Goal: Information Seeking & Learning: Learn about a topic

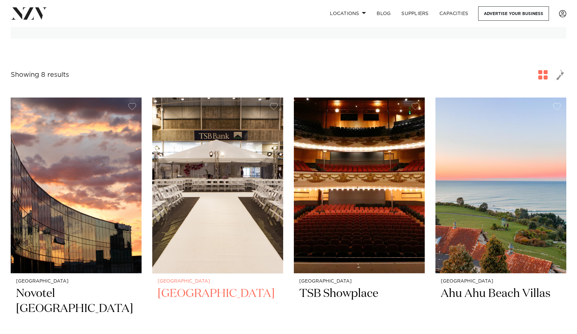
scroll to position [175, 0]
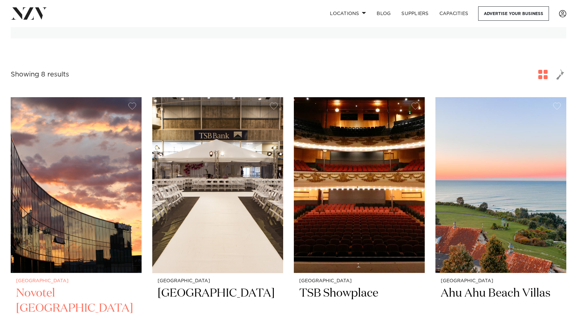
click at [75, 211] on img at bounding box center [76, 185] width 131 height 176
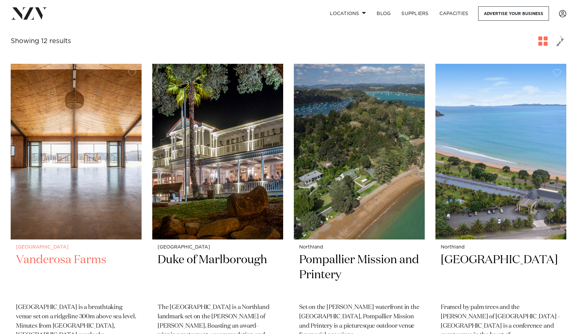
scroll to position [251, 0]
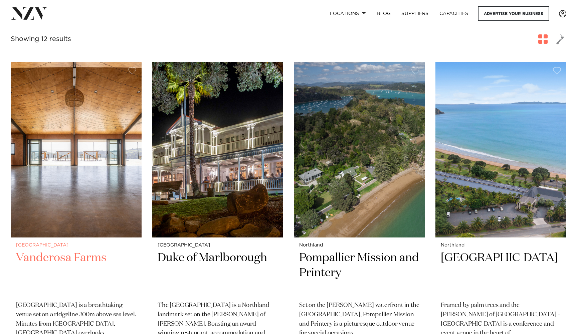
click at [59, 251] on h2 "Vanderosa Farms" at bounding box center [76, 273] width 120 height 45
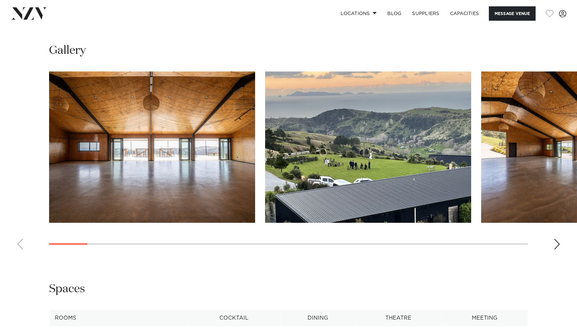
scroll to position [618, 0]
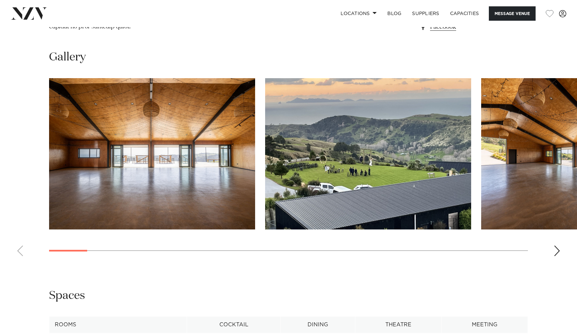
click at [510, 145] on img "3 / 28" at bounding box center [584, 153] width 206 height 151
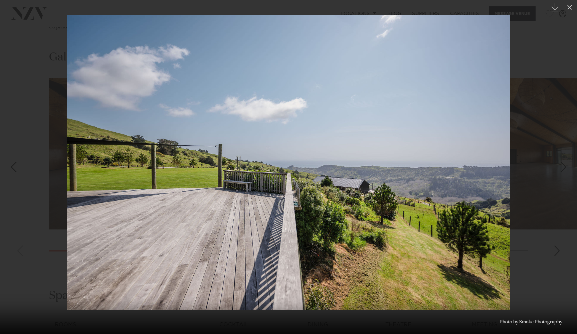
click at [118, 171] on img at bounding box center [289, 163] width 444 height 296
click at [539, 33] on div at bounding box center [288, 167] width 577 height 334
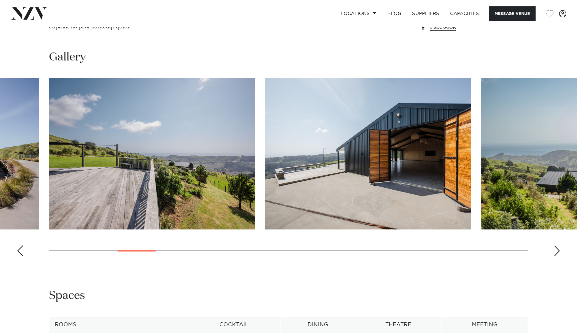
click at [152, 139] on img "5 / 28" at bounding box center [152, 153] width 206 height 151
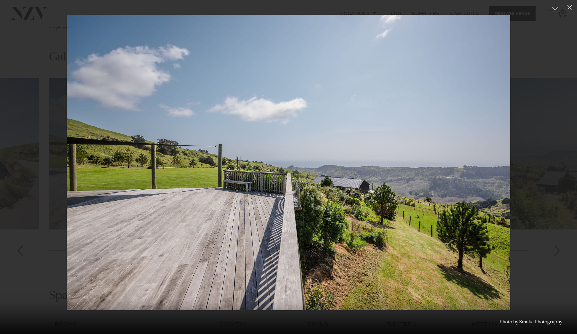
click at [422, 189] on img at bounding box center [289, 163] width 444 height 296
click at [557, 238] on div at bounding box center [288, 167] width 577 height 334
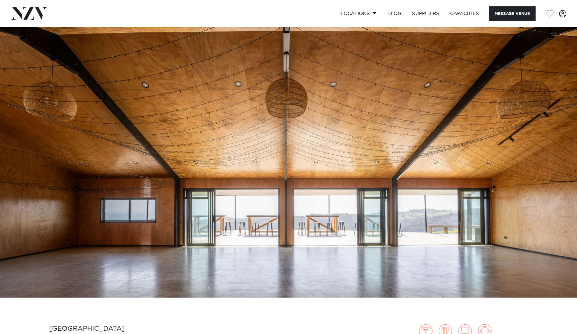
click at [392, 176] on img at bounding box center [288, 162] width 577 height 271
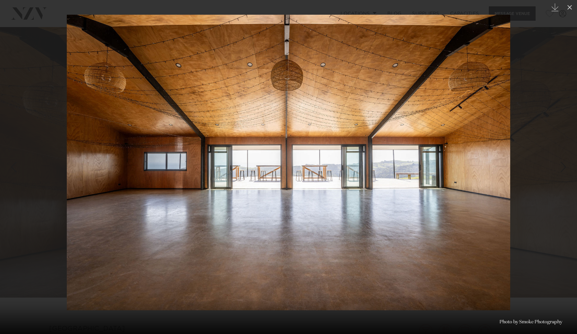
click at [454, 176] on img at bounding box center [289, 163] width 444 height 296
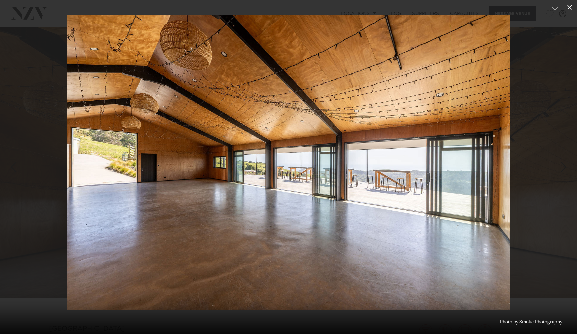
click at [570, 7] on icon at bounding box center [570, 7] width 5 height 5
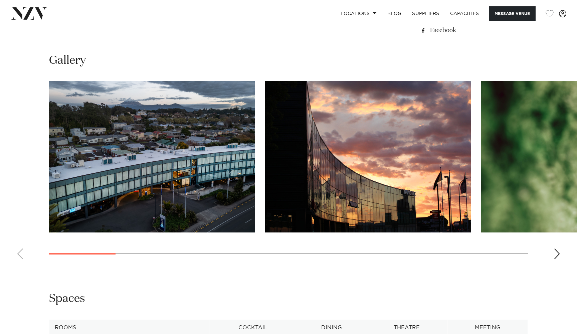
scroll to position [596, 0]
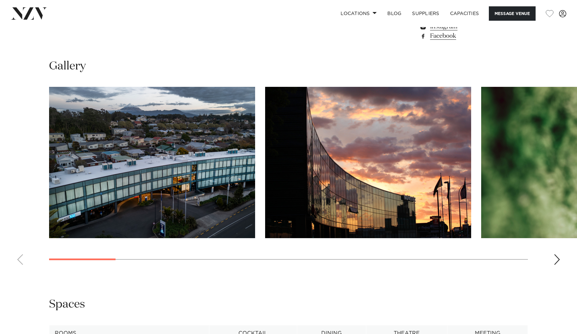
click at [557, 257] on div "Next slide" at bounding box center [557, 259] width 7 height 11
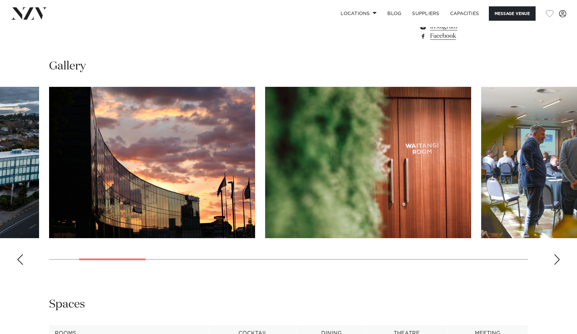
click at [557, 257] on div "Next slide" at bounding box center [557, 259] width 7 height 11
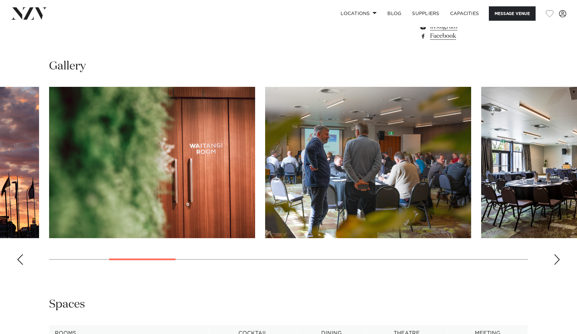
click at [557, 257] on div "Next slide" at bounding box center [557, 259] width 7 height 11
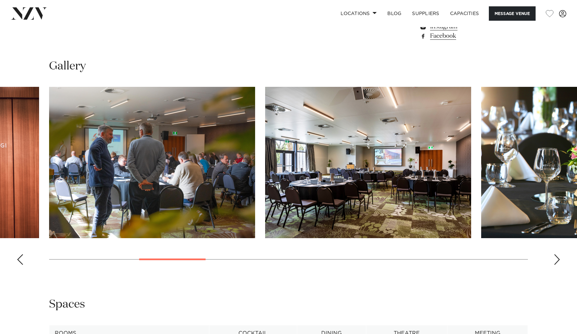
click at [557, 257] on div "Next slide" at bounding box center [557, 259] width 7 height 11
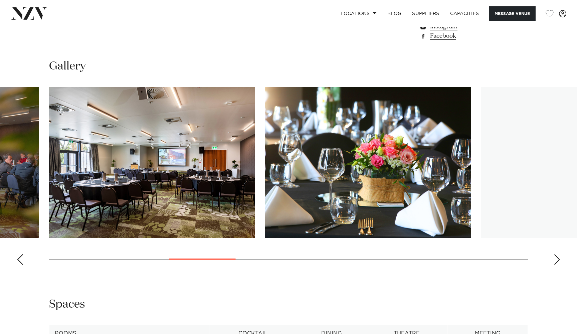
click at [557, 257] on div "Next slide" at bounding box center [557, 259] width 7 height 11
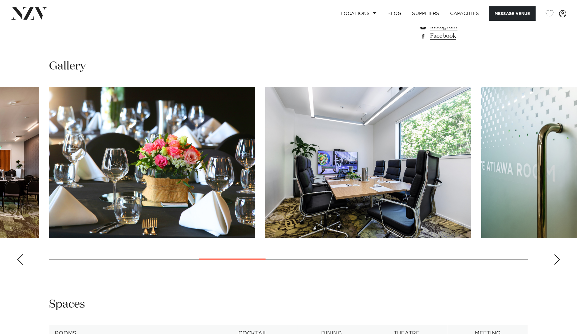
click at [557, 257] on div "Next slide" at bounding box center [557, 259] width 7 height 11
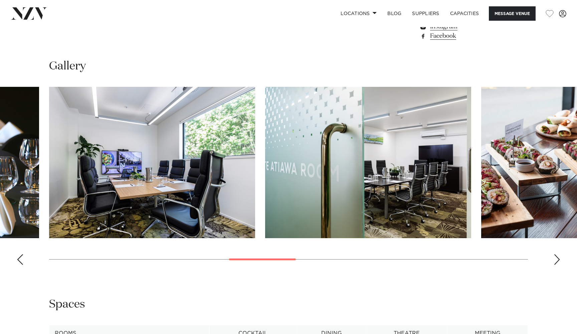
click at [557, 257] on div "Next slide" at bounding box center [557, 259] width 7 height 11
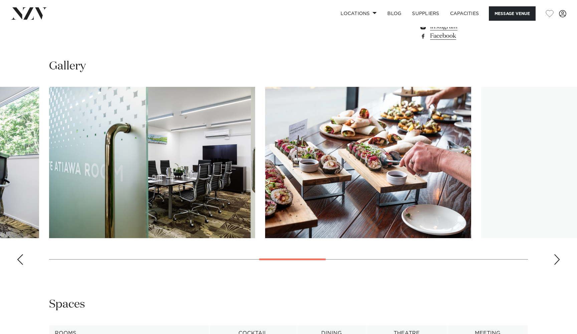
click at [557, 257] on div "Next slide" at bounding box center [557, 259] width 7 height 11
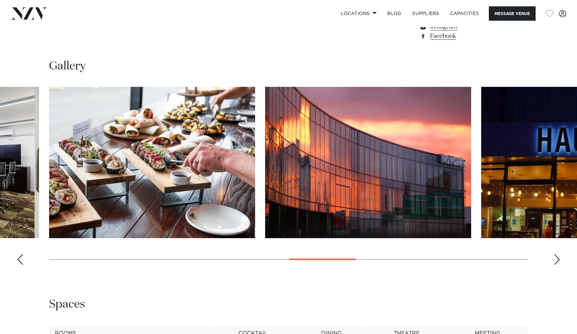
click at [557, 257] on div "Next slide" at bounding box center [557, 259] width 7 height 11
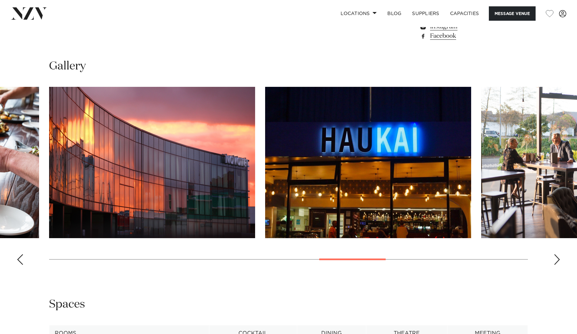
click at [557, 257] on div "Next slide" at bounding box center [557, 259] width 7 height 11
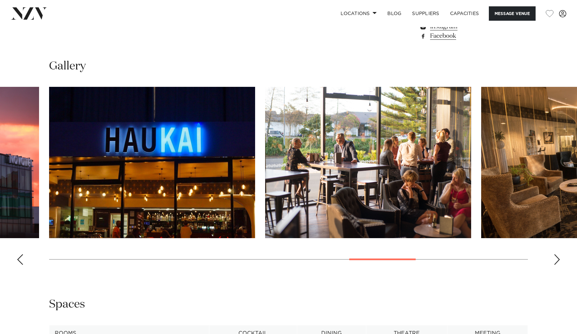
click at [557, 257] on div "Next slide" at bounding box center [557, 259] width 7 height 11
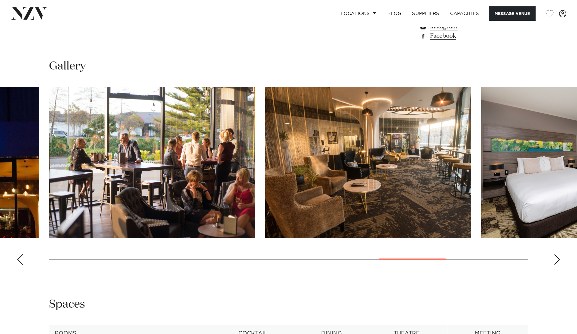
click at [557, 257] on div "Next slide" at bounding box center [557, 259] width 7 height 11
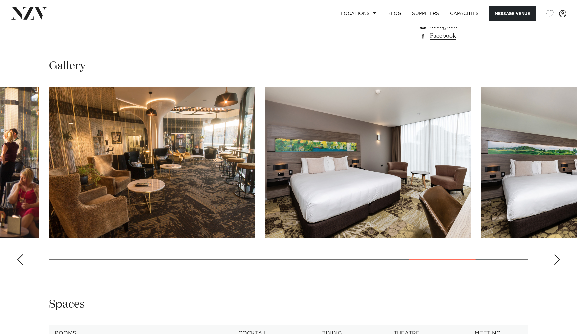
click at [557, 257] on div "Next slide" at bounding box center [557, 259] width 7 height 11
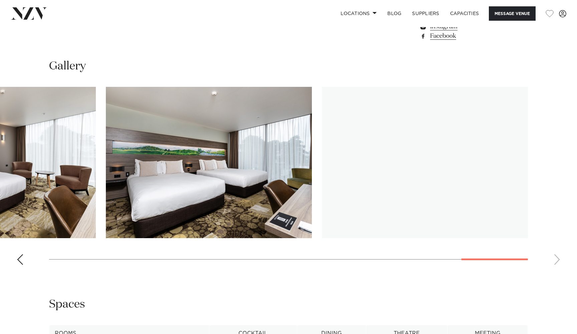
click at [557, 257] on swiper-container at bounding box center [288, 178] width 577 height 183
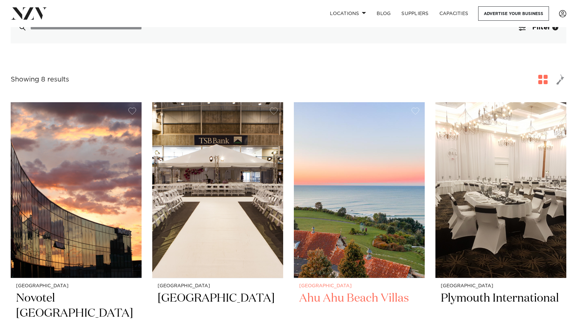
scroll to position [166, 0]
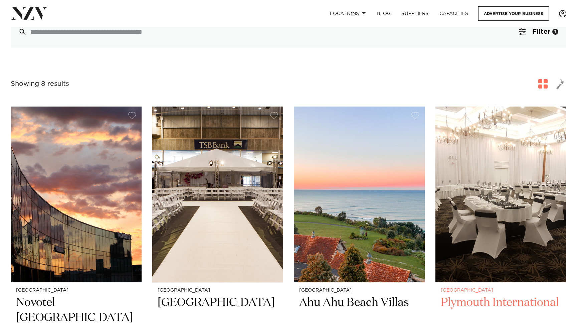
click at [516, 304] on h2 "Plymouth International" at bounding box center [501, 317] width 120 height 45
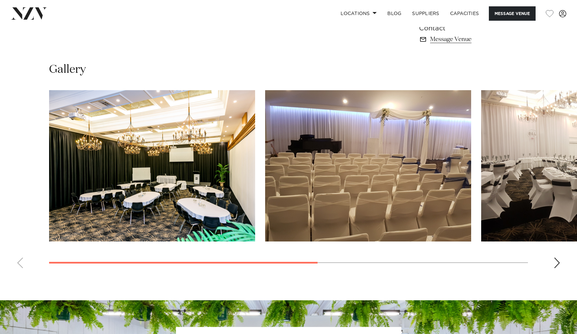
scroll to position [485, 0]
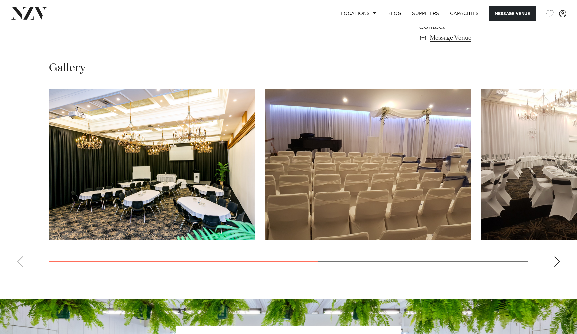
click at [223, 204] on img "1 / 4" at bounding box center [152, 164] width 206 height 151
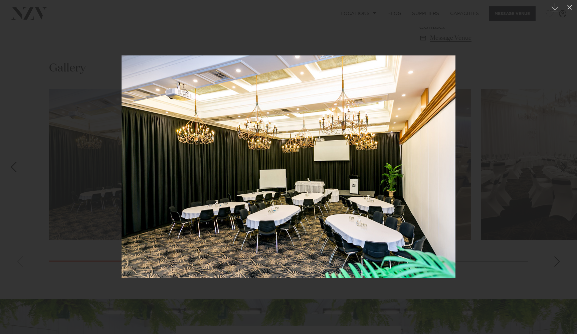
click at [414, 203] on img at bounding box center [289, 166] width 334 height 223
click at [560, 285] on div at bounding box center [288, 167] width 577 height 334
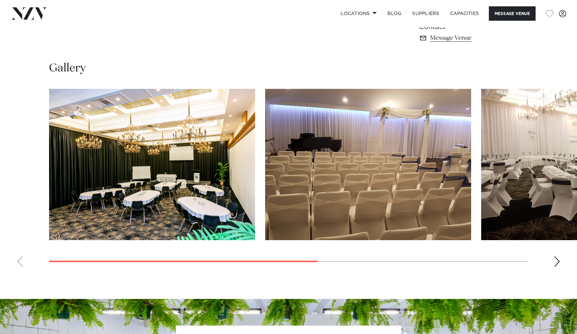
click at [560, 267] on div "Next slide" at bounding box center [557, 261] width 7 height 11
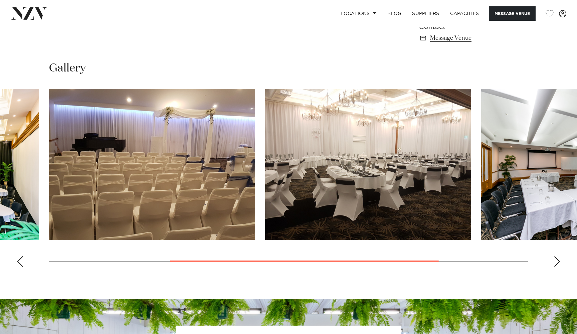
click at [379, 171] on img "3 / 4" at bounding box center [368, 164] width 206 height 151
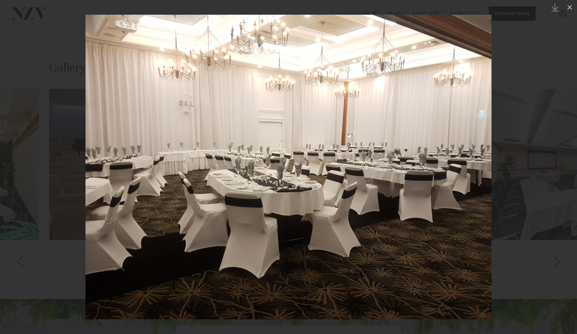
click at [529, 293] on div at bounding box center [288, 167] width 577 height 334
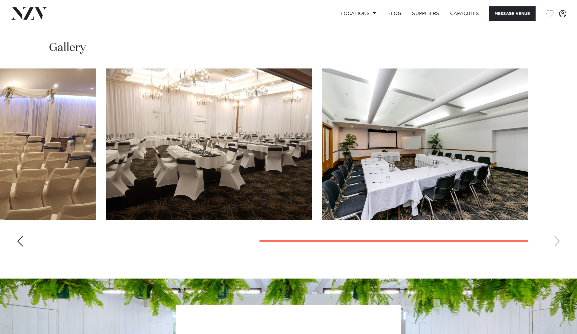
scroll to position [504, 0]
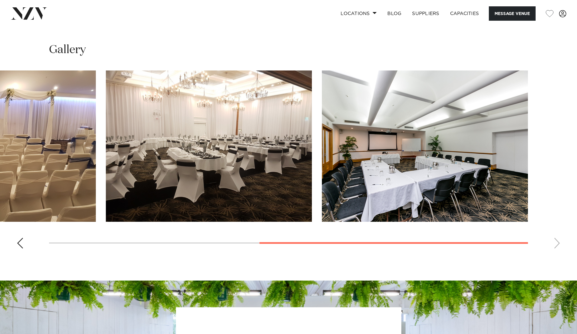
click at [246, 188] on img "3 / 4" at bounding box center [209, 145] width 206 height 151
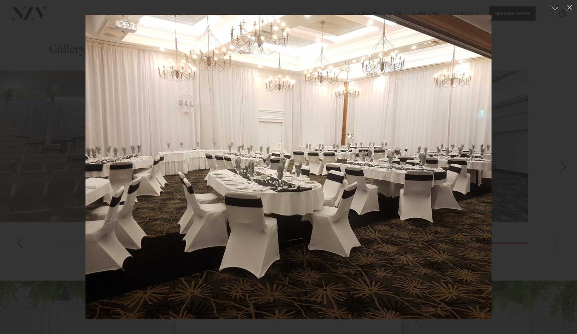
click at [272, 145] on img at bounding box center [289, 167] width 406 height 305
click at [544, 95] on div at bounding box center [288, 167] width 577 height 334
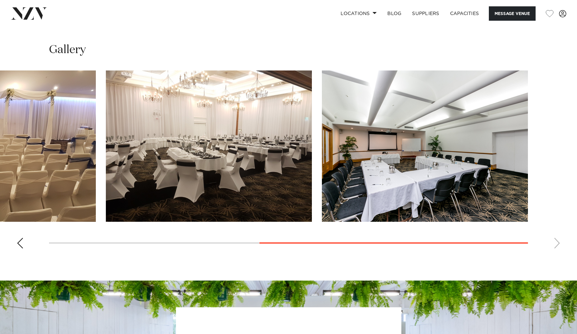
click at [22, 249] on div "Previous slide" at bounding box center [20, 243] width 7 height 11
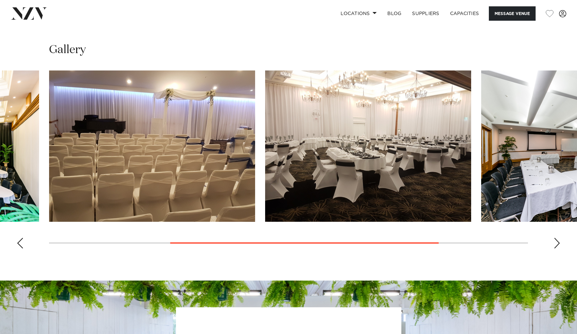
click at [22, 249] on div "Previous slide" at bounding box center [20, 243] width 7 height 11
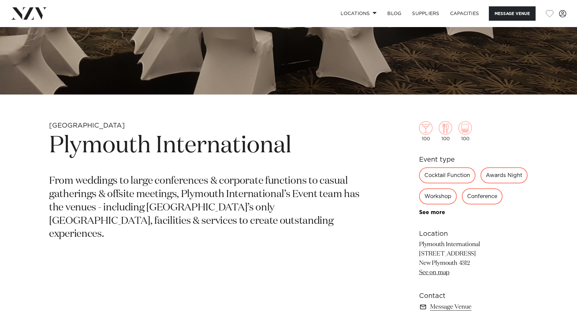
scroll to position [197, 0]
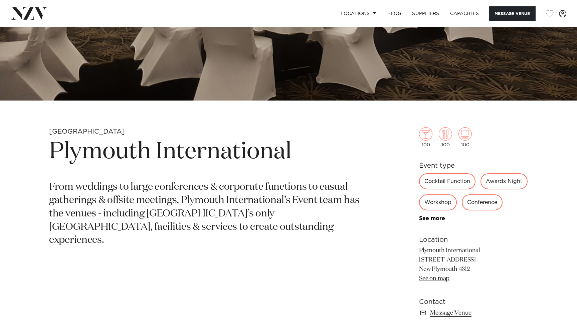
click at [481, 189] on div "Awards Night" at bounding box center [504, 181] width 47 height 16
click at [427, 134] on img at bounding box center [425, 133] width 13 height 13
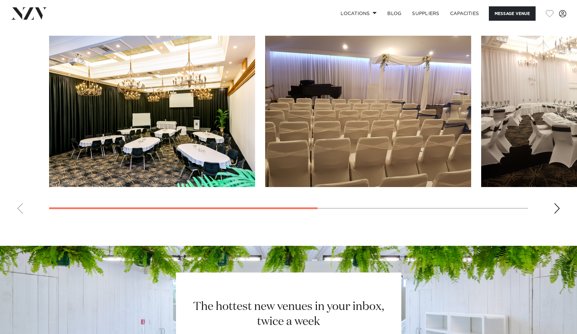
scroll to position [539, 0]
click at [555, 213] on div "Next slide" at bounding box center [557, 208] width 7 height 11
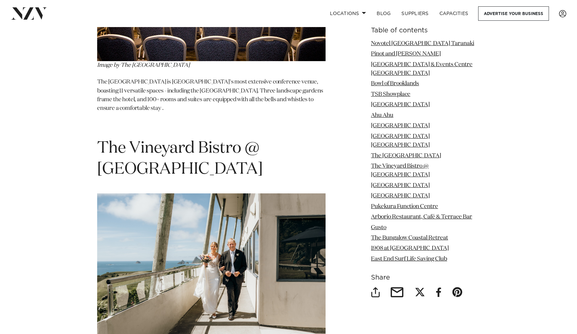
scroll to position [3044, 0]
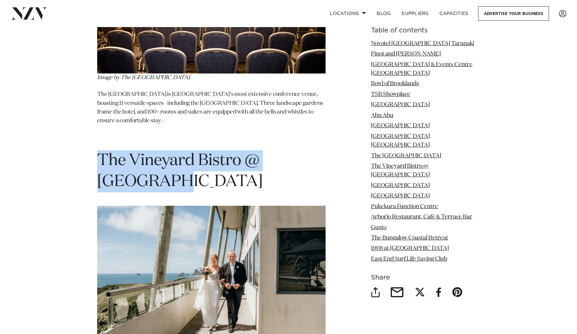
drag, startPoint x: 100, startPoint y: 86, endPoint x: 190, endPoint y: 113, distance: 93.9
click at [190, 150] on h1 "The Vineyard Bistro @ [GEOGRAPHIC_DATA]" at bounding box center [211, 171] width 229 height 42
copy h1 "The Vineyard Bistro @ [GEOGRAPHIC_DATA]"
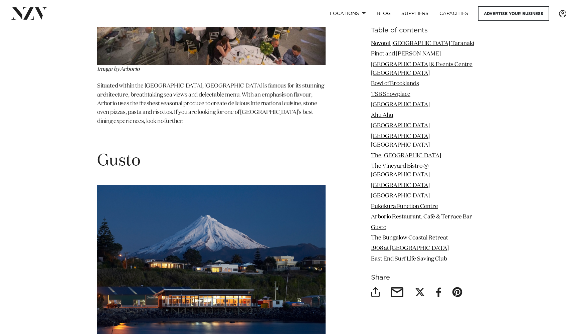
scroll to position [4418, 0]
